Goal: Task Accomplishment & Management: Manage account settings

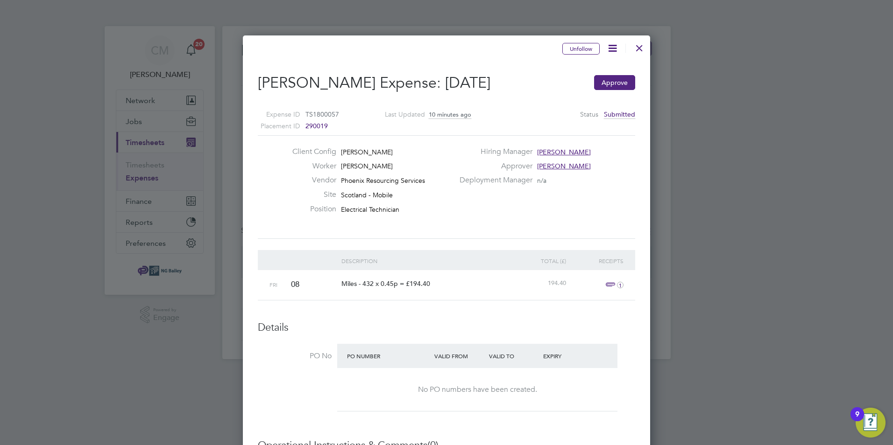
click at [608, 284] on span "1" at bounding box center [613, 285] width 21 height 11
click at [514, 330] on link "[PERSON_NAME] mileage [DATE] - Miles - 432 x 0.45p = £194.40.pdf" at bounding box center [507, 330] width 206 height 14
click at [612, 84] on button "Approve" at bounding box center [614, 82] width 41 height 15
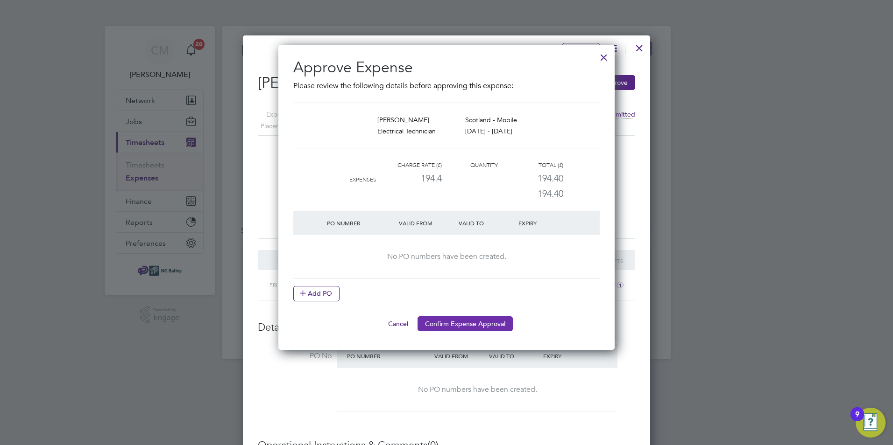
click at [458, 321] on button "Confirm Expense Approval" at bounding box center [464, 324] width 95 height 15
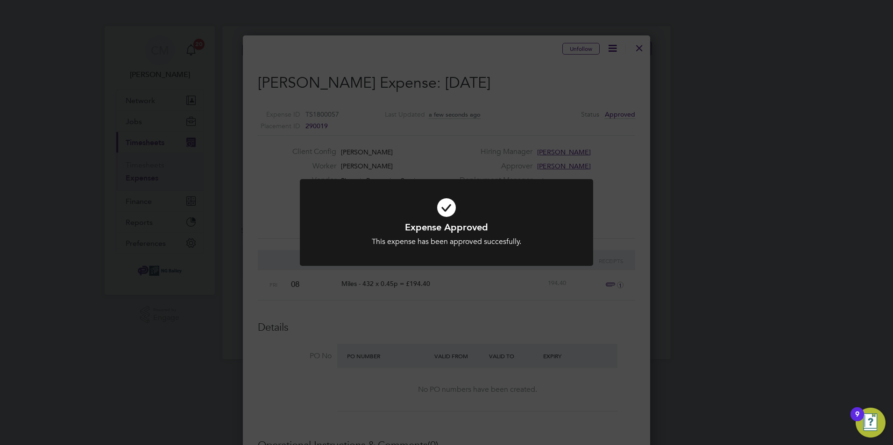
click at [733, 181] on div "Expense Approved This expense has been approved succesfully. Cancel Okay" at bounding box center [446, 222] width 893 height 445
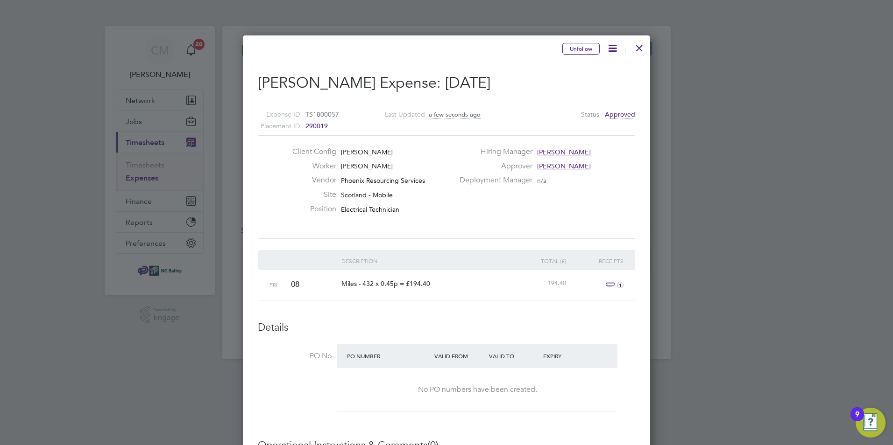
click at [641, 49] on div at bounding box center [639, 45] width 17 height 17
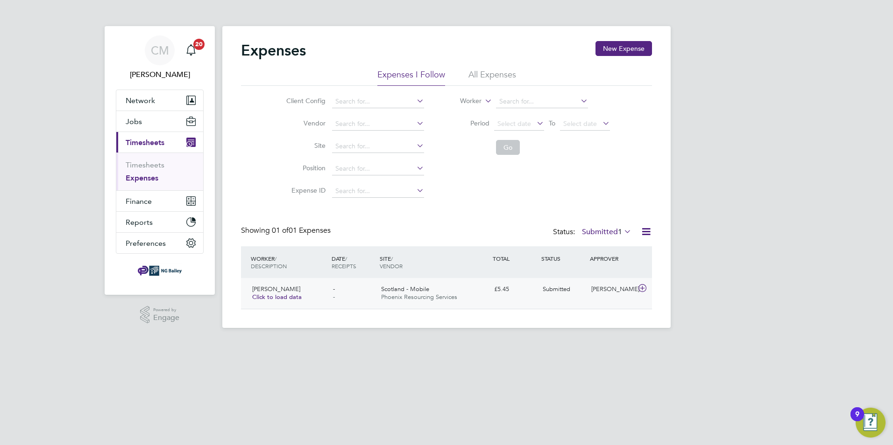
click at [281, 296] on span "Click to load data" at bounding box center [276, 297] width 49 height 8
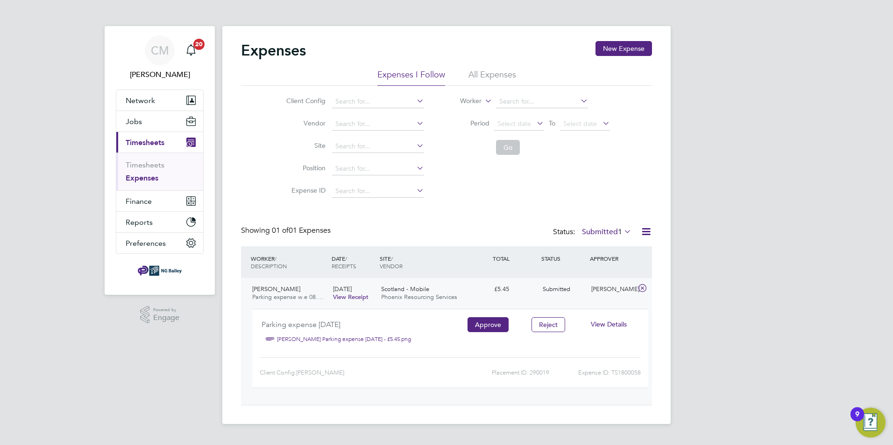
click at [293, 338] on link "[PERSON_NAME] Parking expense [DATE] - £5.45.png" at bounding box center [344, 339] width 134 height 14
click at [479, 324] on button "Approve" at bounding box center [487, 324] width 41 height 15
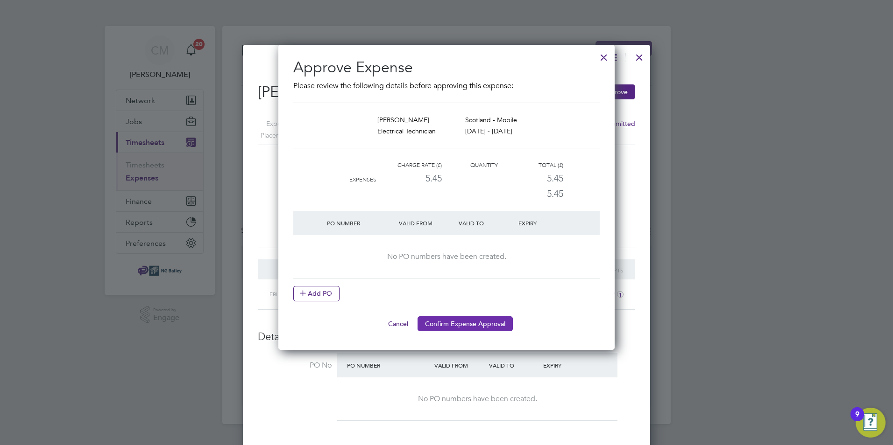
click at [478, 324] on button "Confirm Expense Approval" at bounding box center [464, 324] width 95 height 15
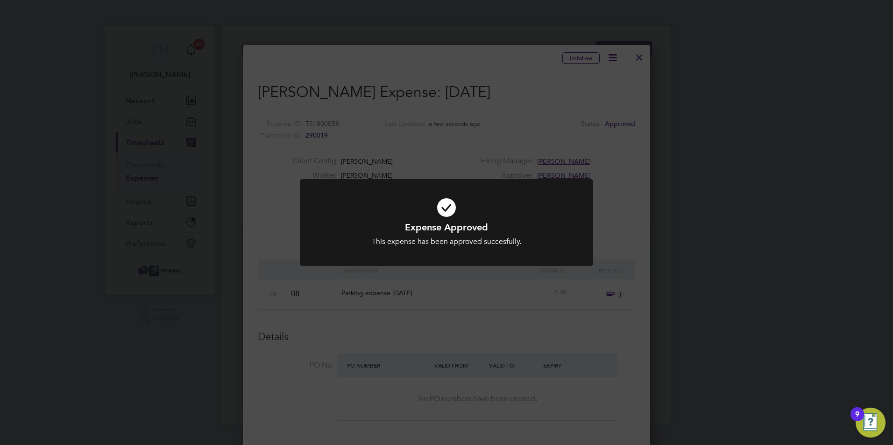
click at [703, 285] on div "Expense Approved This expense has been approved succesfully. Cancel Okay" at bounding box center [446, 222] width 893 height 445
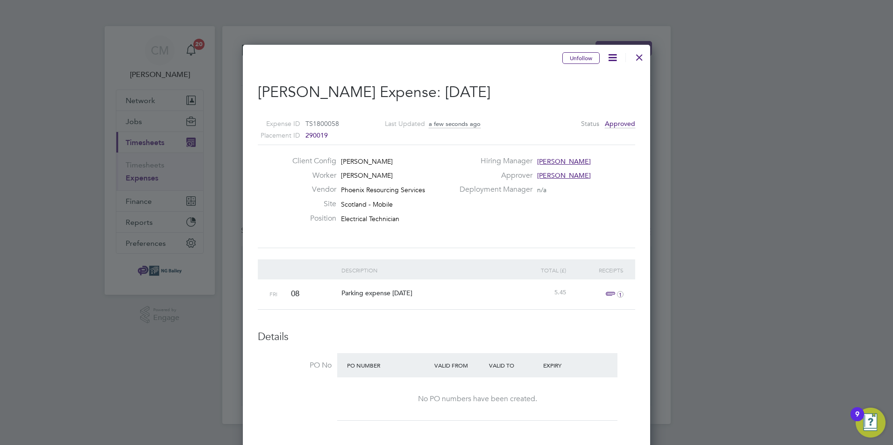
click at [642, 59] on div at bounding box center [639, 55] width 17 height 17
